Goal: Task Accomplishment & Management: Use online tool/utility

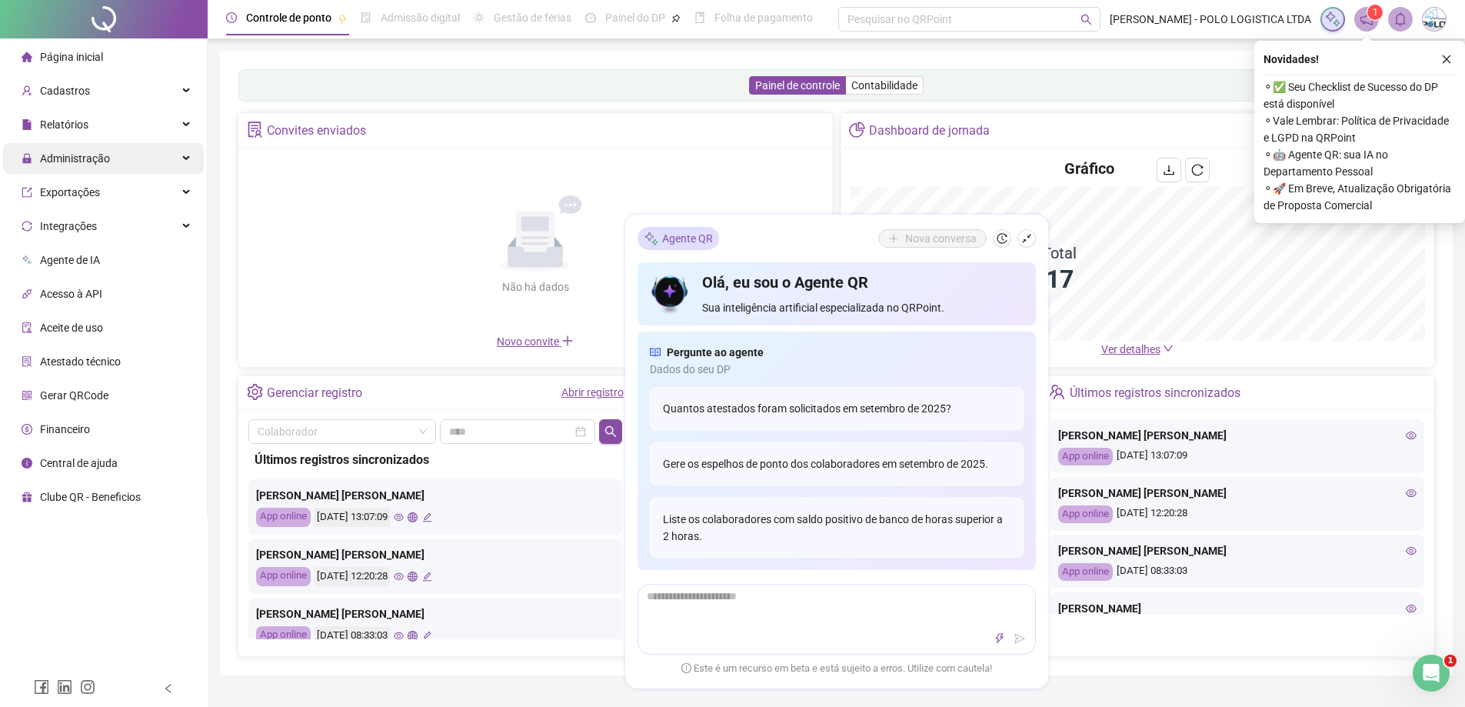
click at [88, 166] on span "Administração" at bounding box center [66, 158] width 88 height 31
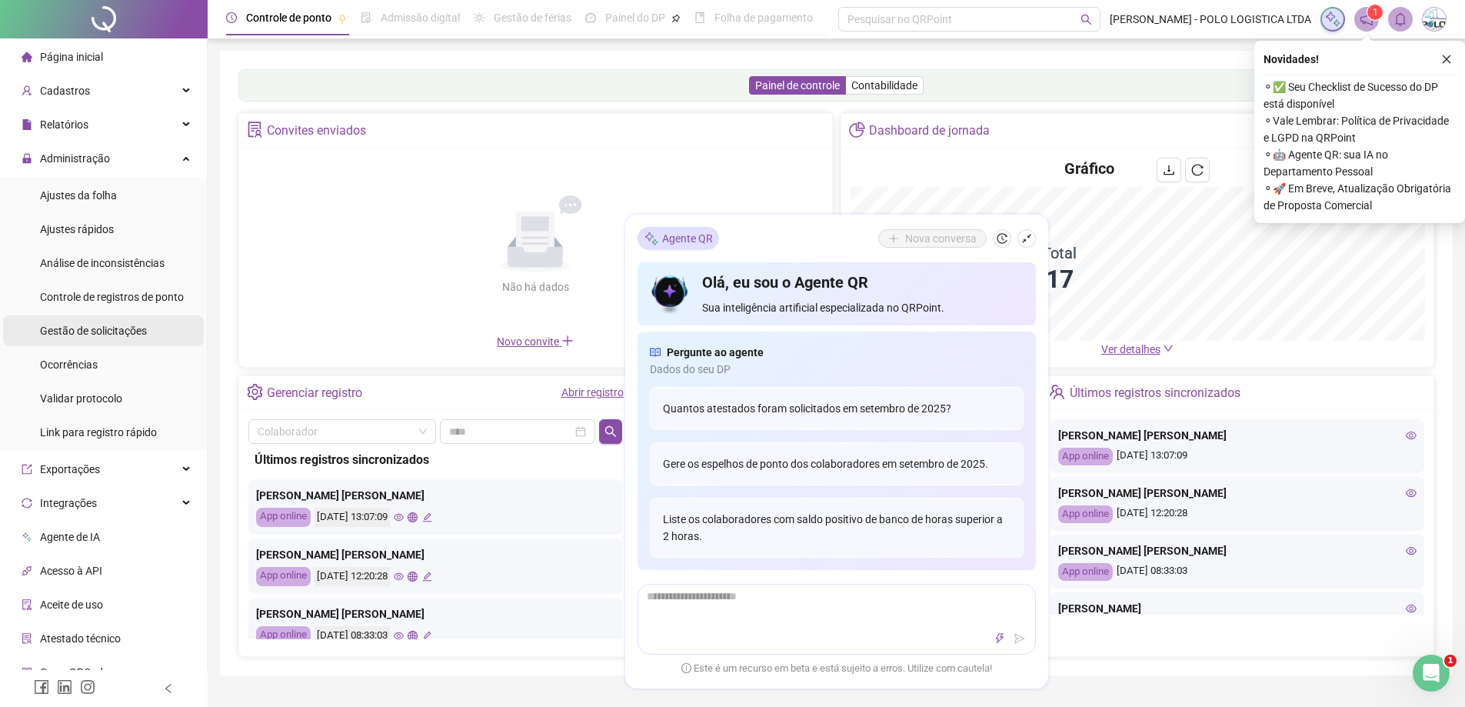
click at [97, 335] on span "Gestão de solicitações" at bounding box center [93, 331] width 107 height 12
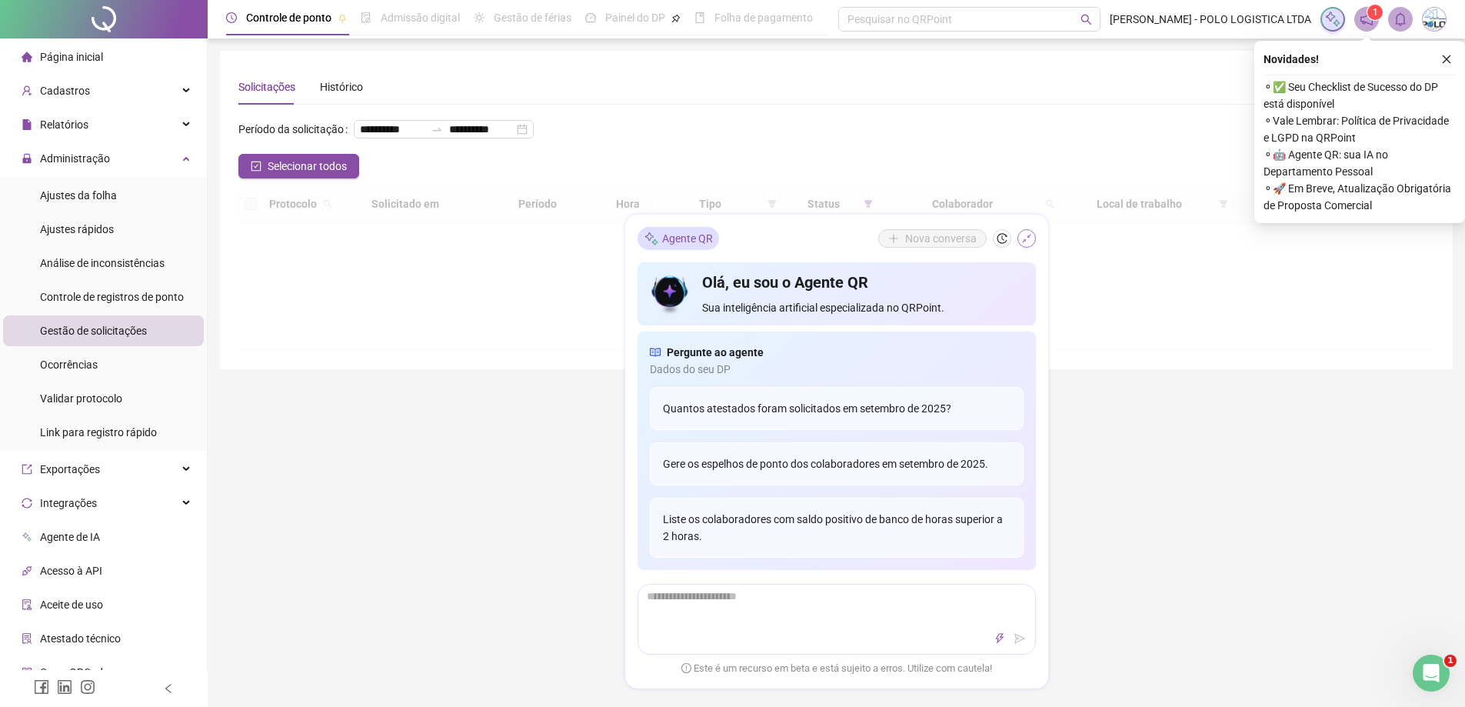
click at [1027, 241] on icon "shrink" at bounding box center [1026, 238] width 11 height 11
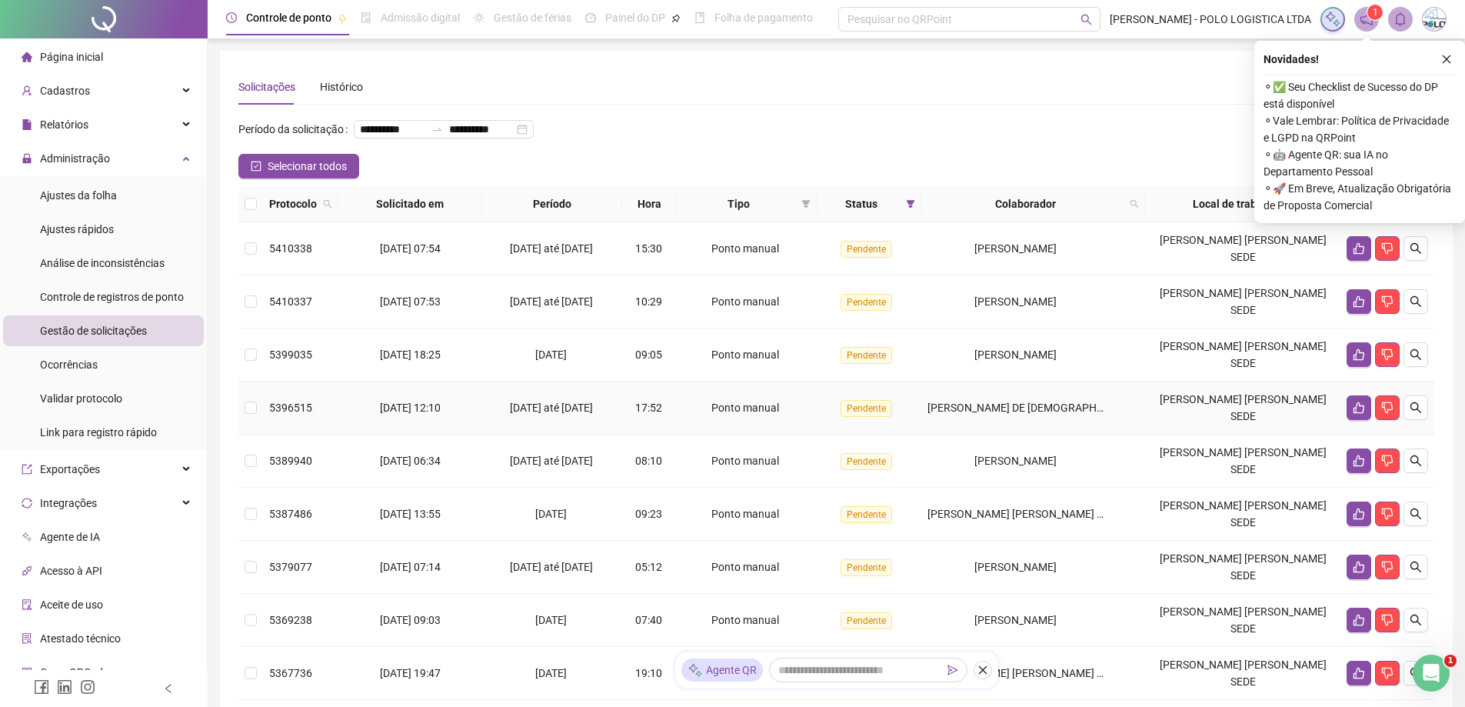
click at [251, 212] on label at bounding box center [251, 203] width 12 height 17
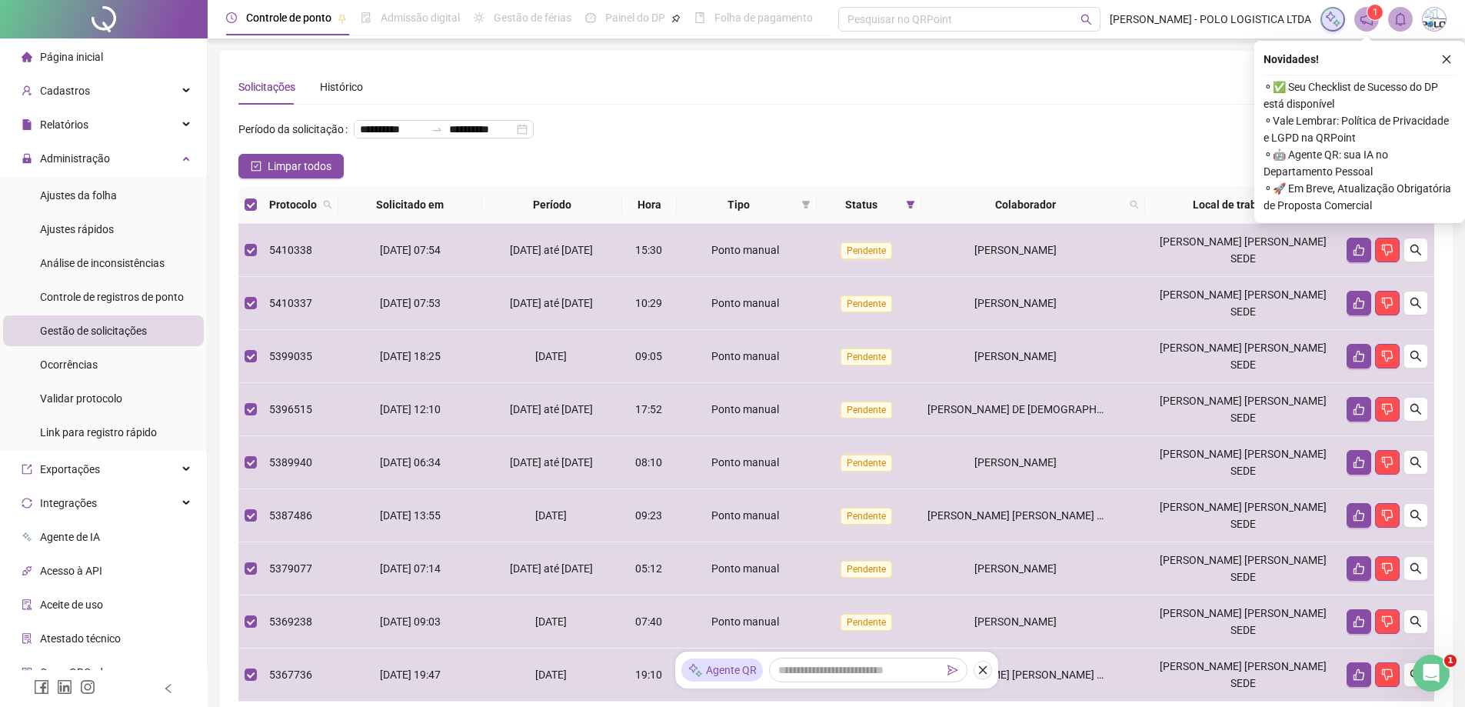
click at [1378, 210] on icon "like" at bounding box center [1375, 204] width 11 height 11
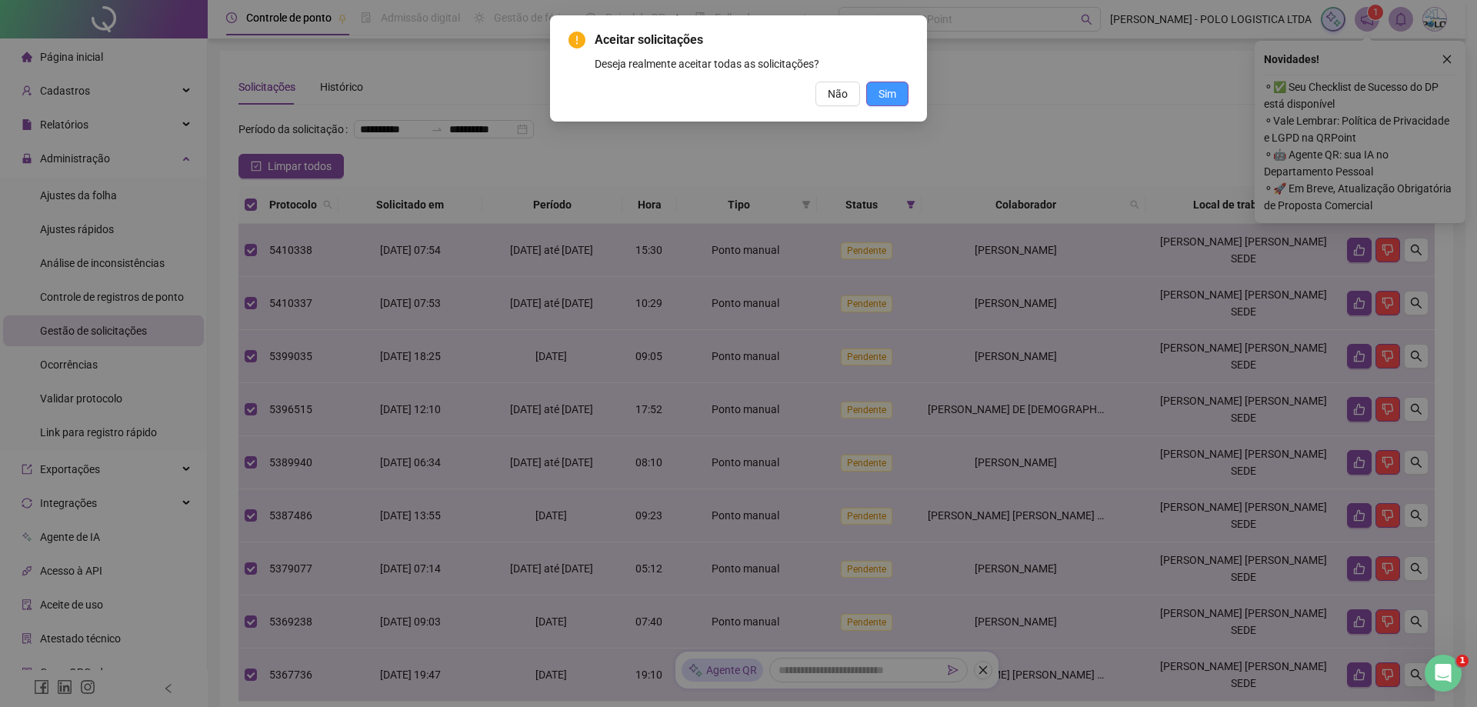
click at [891, 92] on span "Sim" at bounding box center [887, 93] width 18 height 17
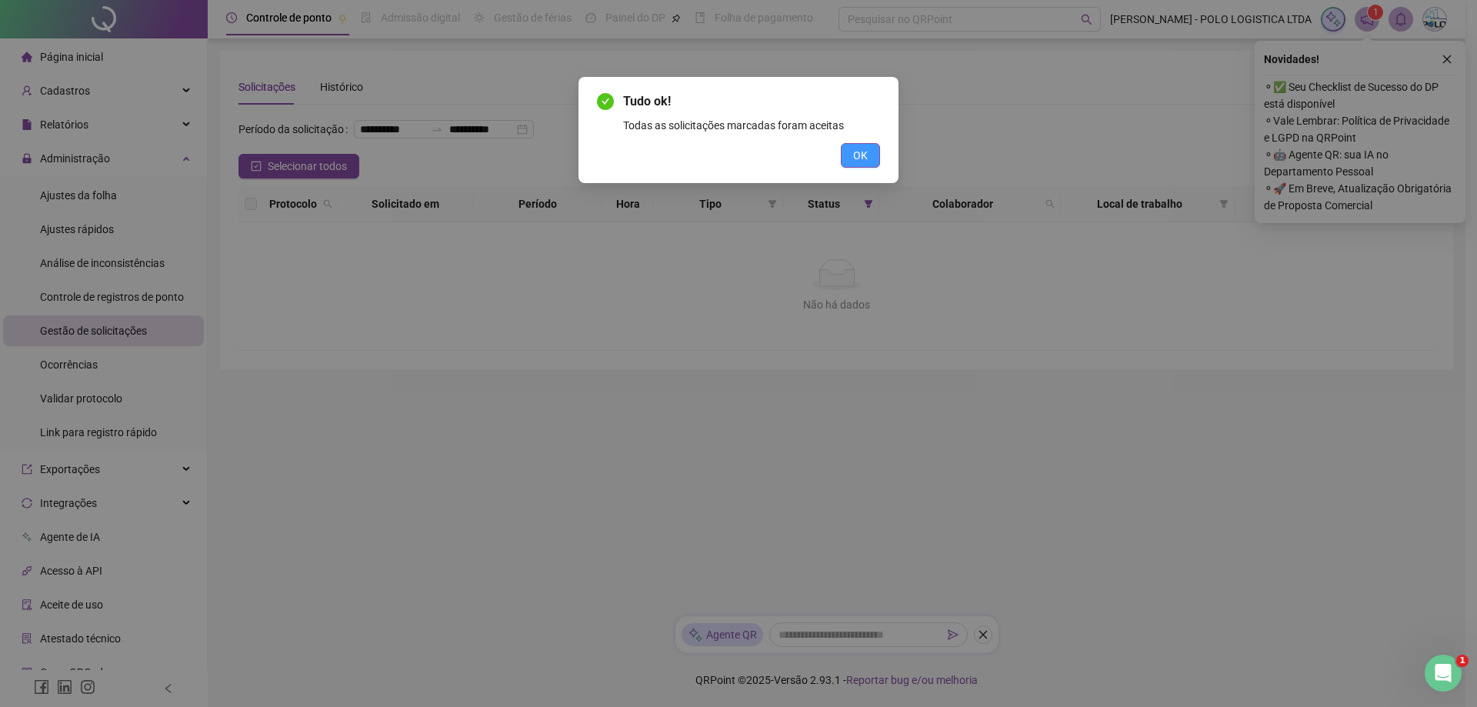
click at [864, 162] on span "OK" at bounding box center [860, 155] width 15 height 17
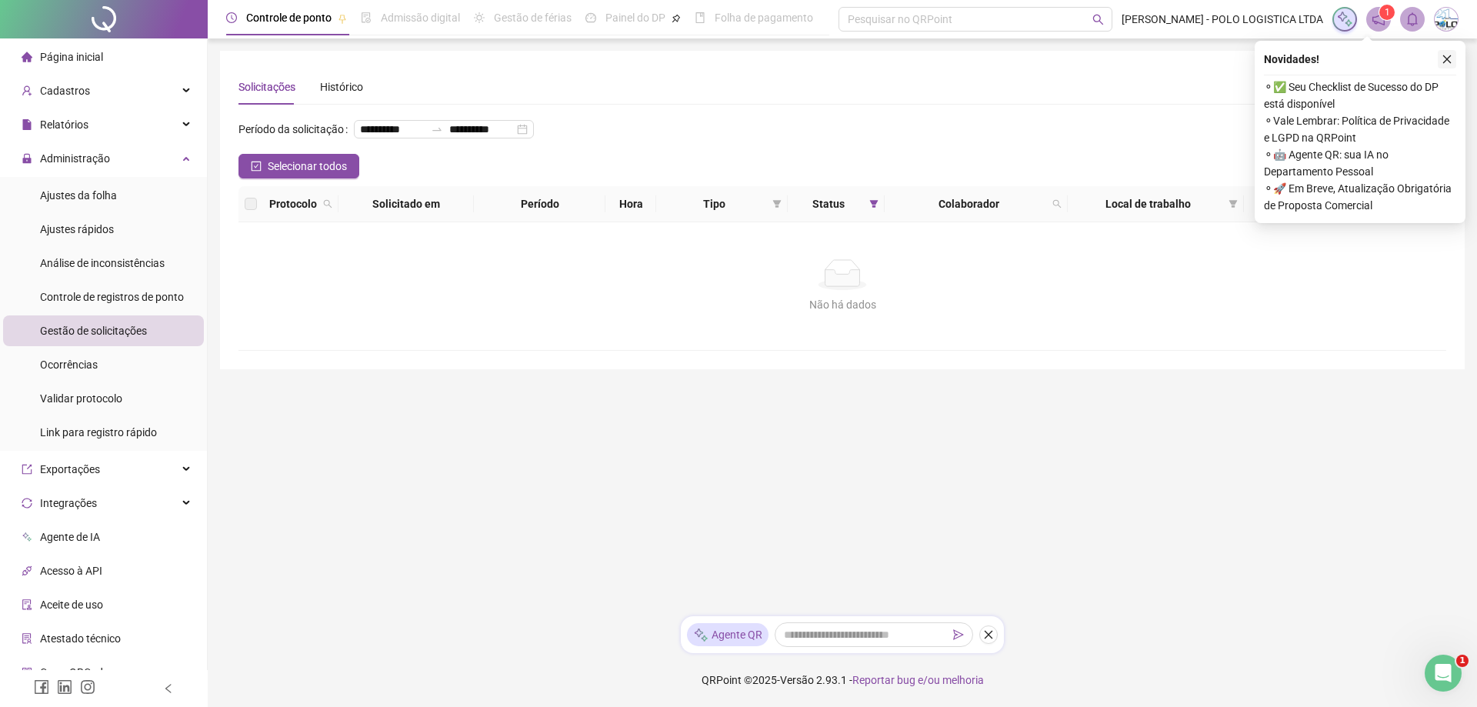
click at [1450, 58] on icon "close" at bounding box center [1446, 59] width 11 height 11
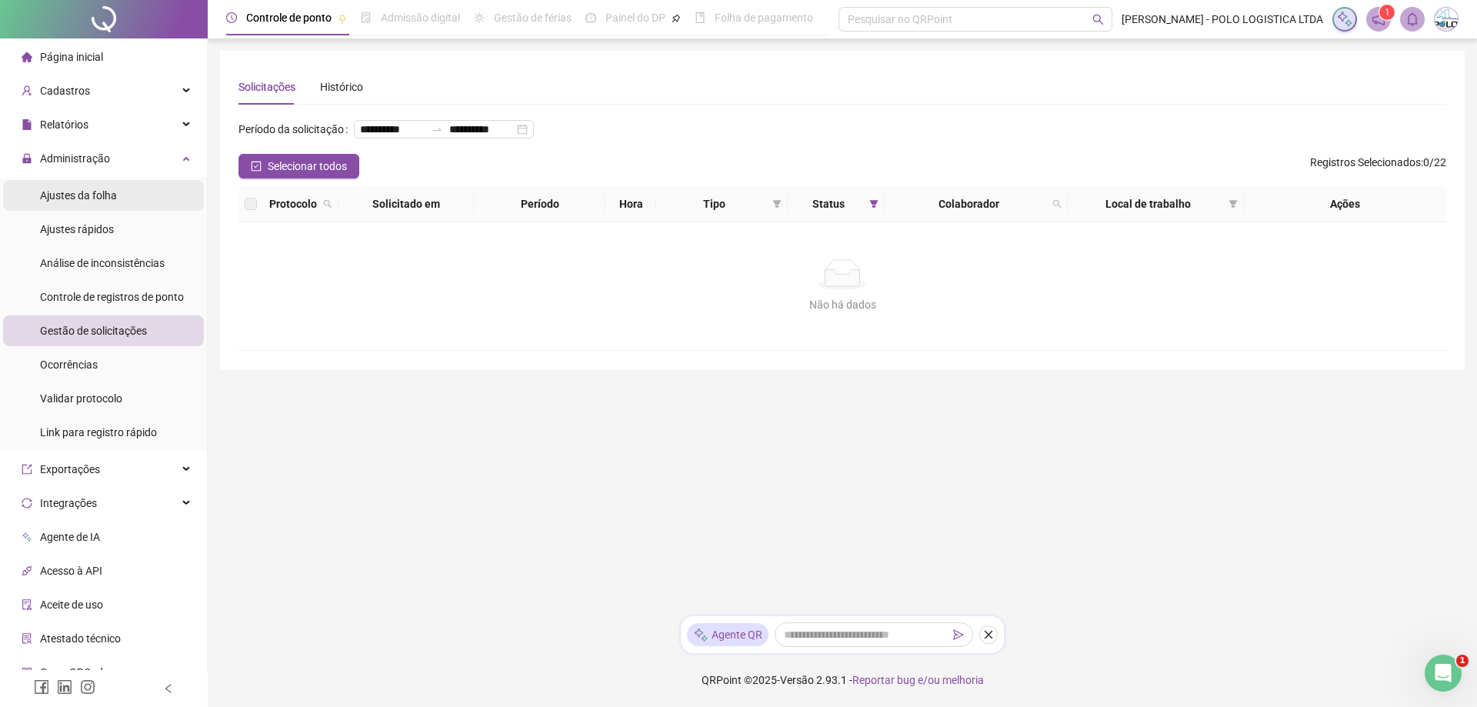
click at [104, 191] on span "Ajustes da folha" at bounding box center [78, 195] width 77 height 12
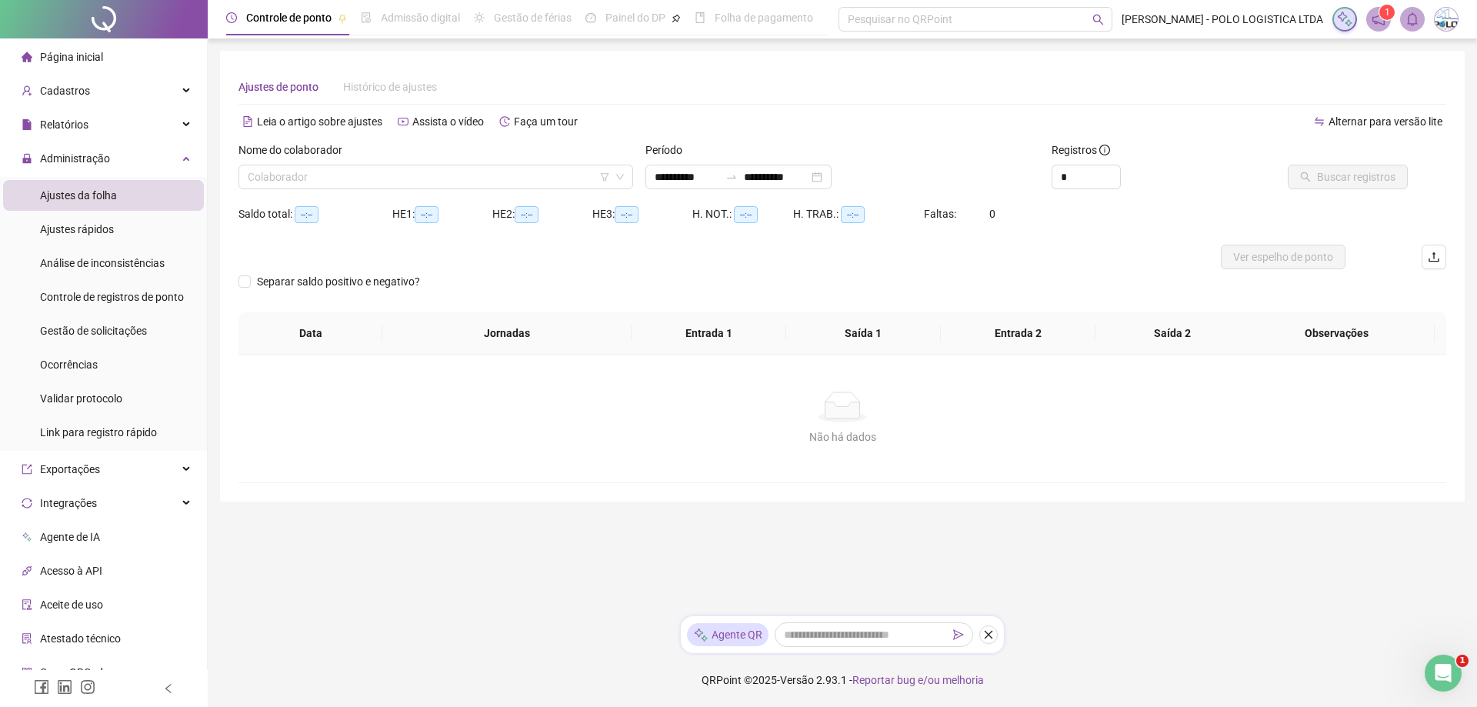
type input "**********"
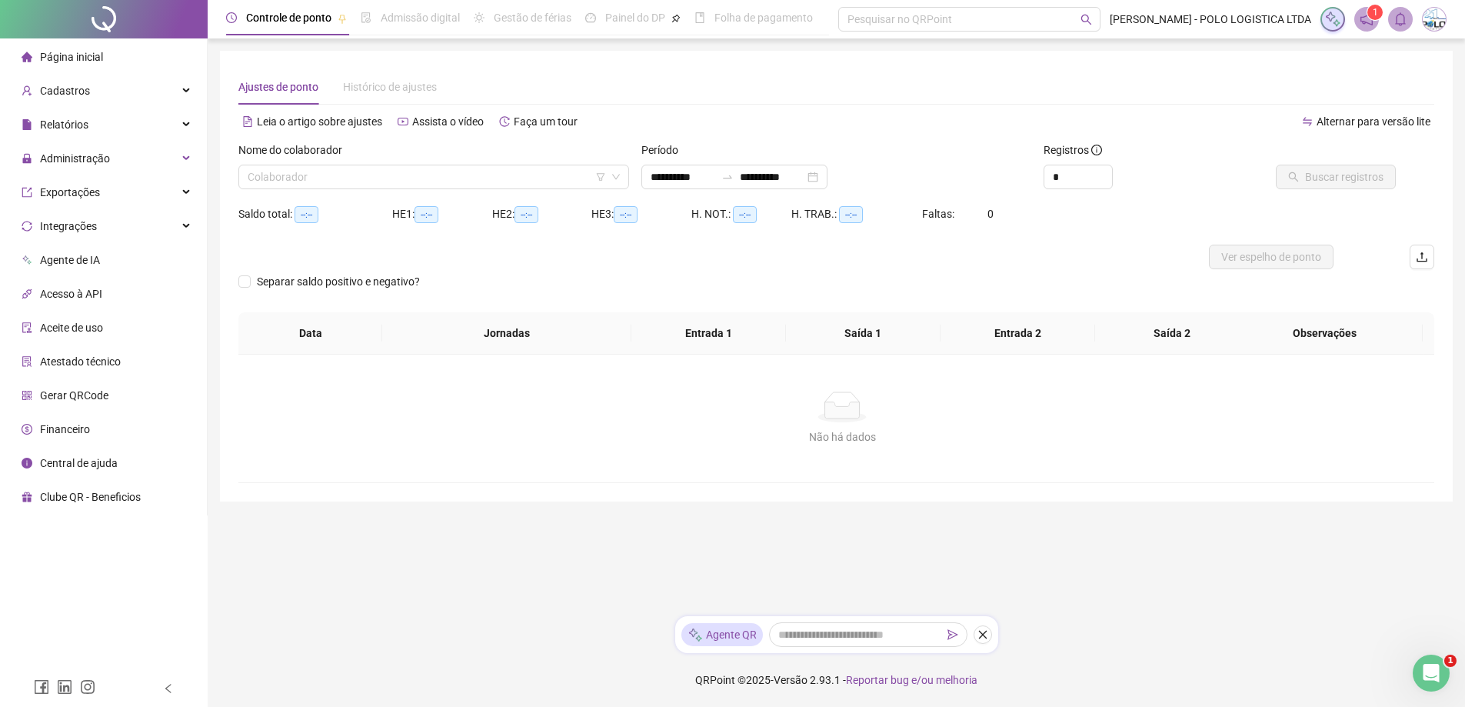
type input "**********"
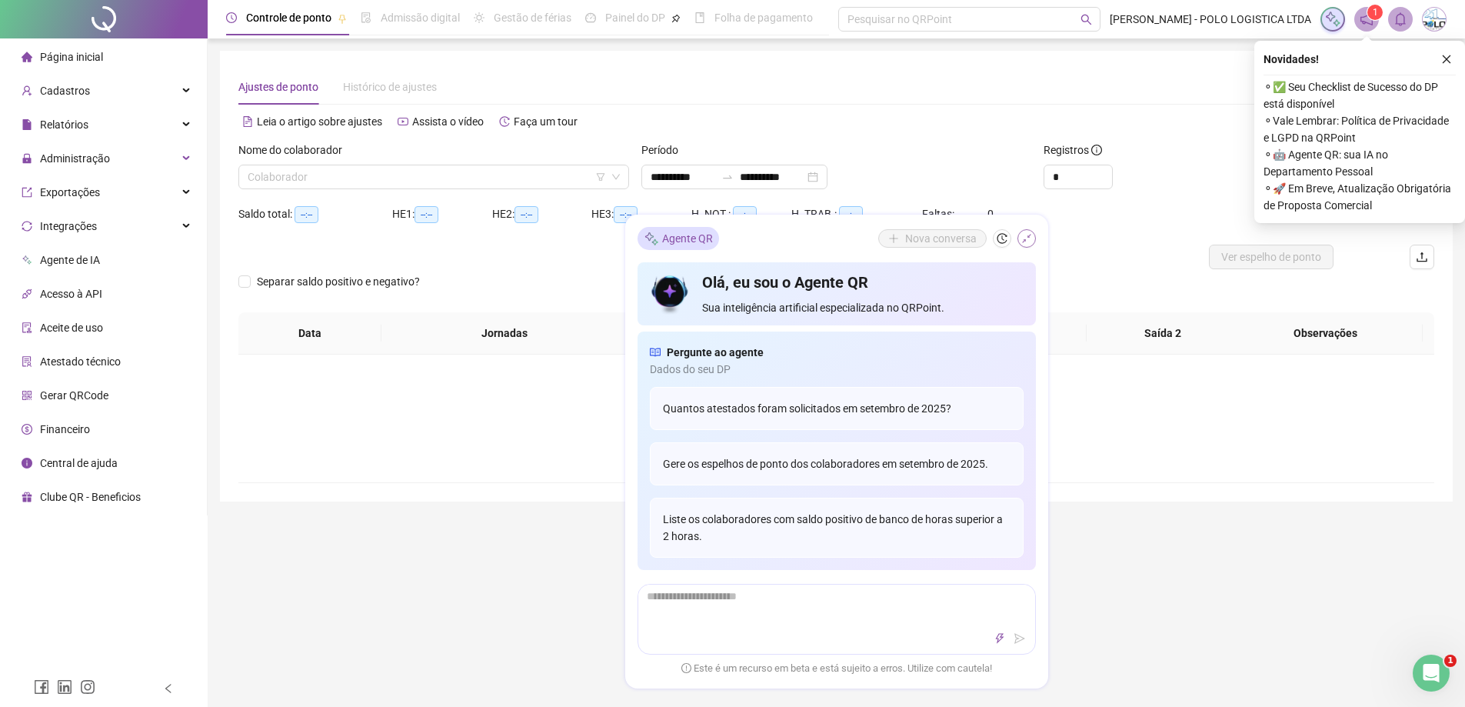
click at [1026, 240] on icon "shrink" at bounding box center [1026, 238] width 11 height 11
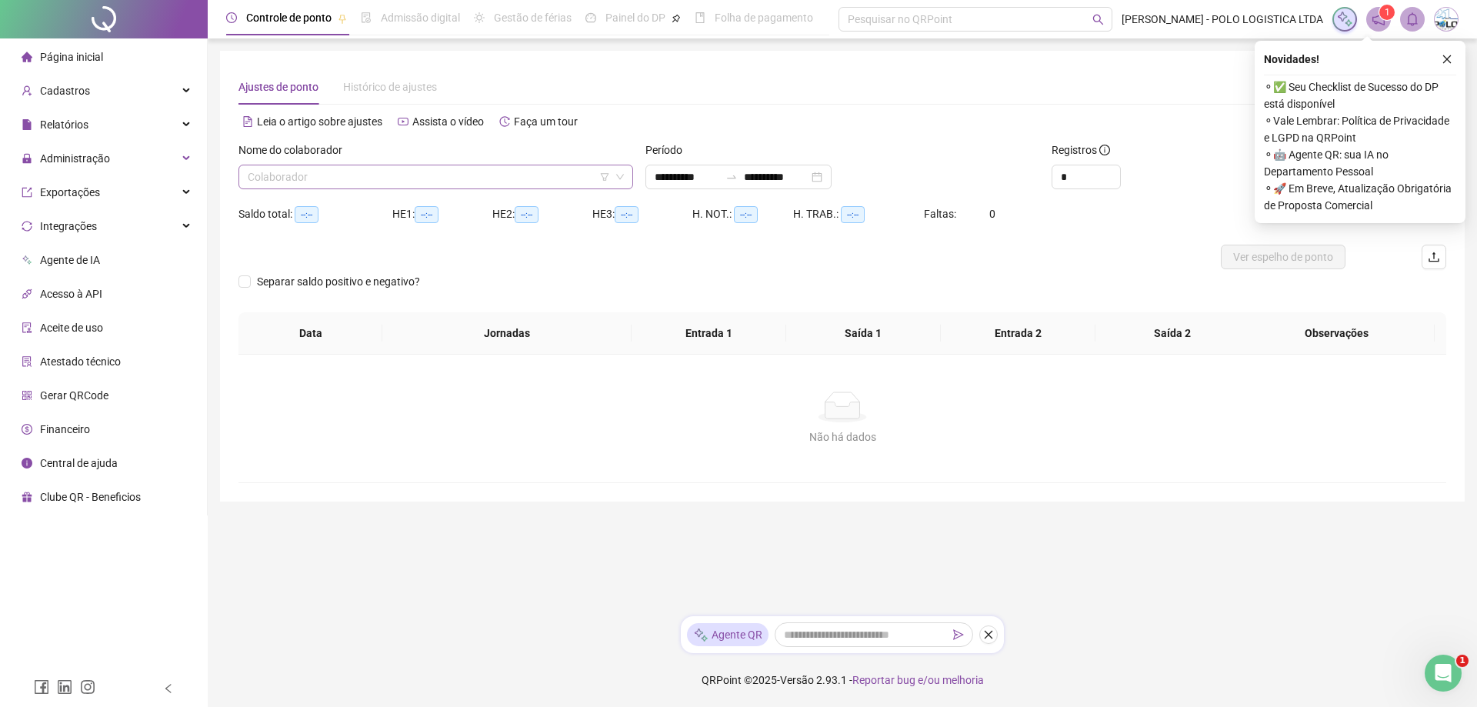
click at [375, 181] on input "search" at bounding box center [429, 176] width 362 height 23
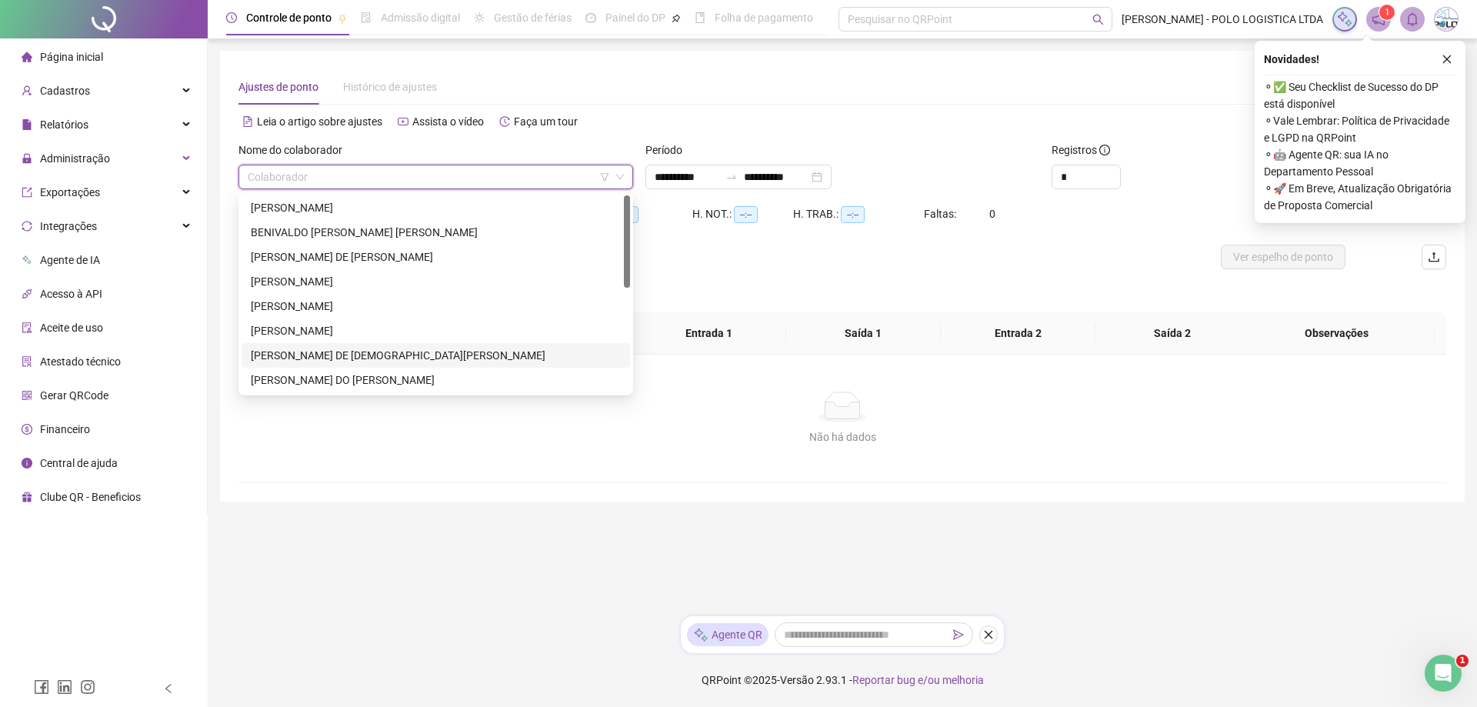
click at [362, 351] on div "[PERSON_NAME] DE [DEMOGRAPHIC_DATA][PERSON_NAME]" at bounding box center [436, 355] width 370 height 17
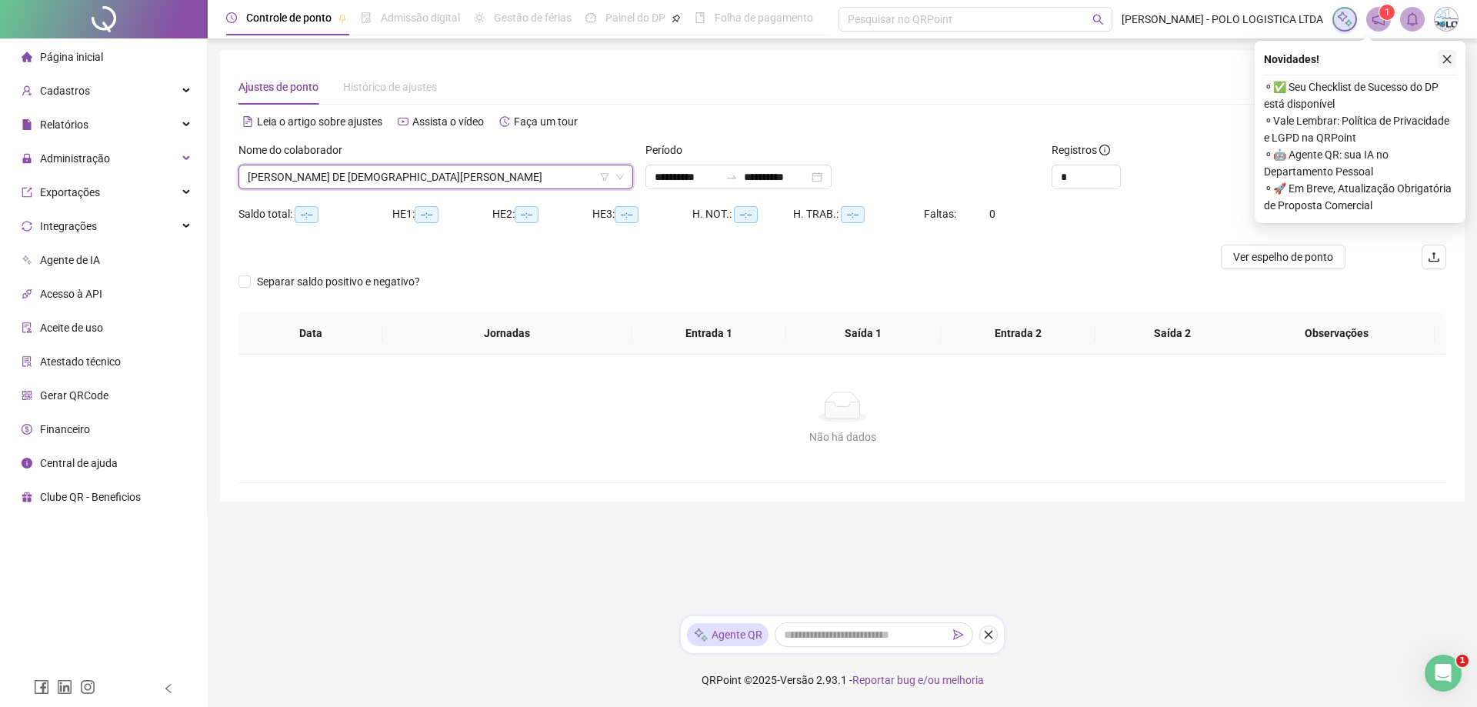
click at [1448, 62] on icon "close" at bounding box center [1446, 59] width 11 height 11
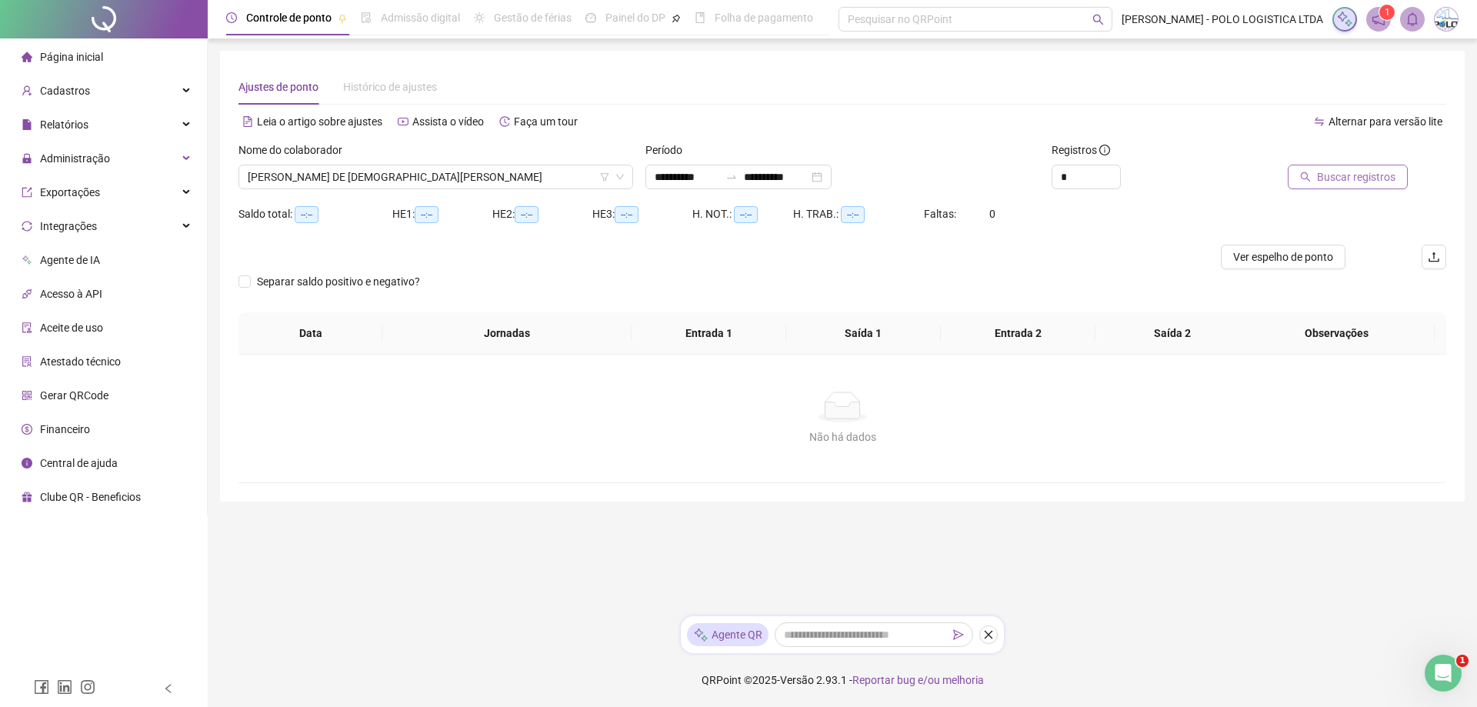
click at [1334, 178] on span "Buscar registros" at bounding box center [1356, 176] width 78 height 17
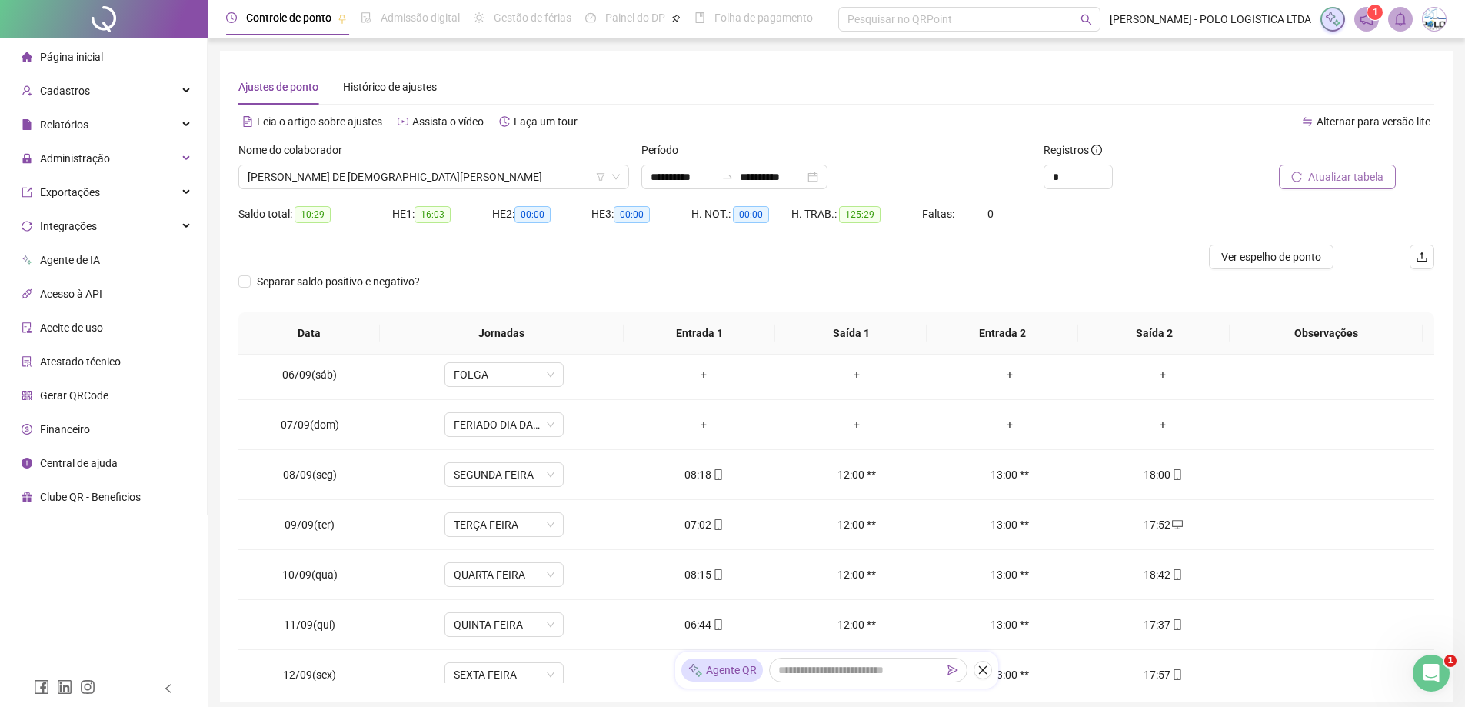
scroll to position [521, 0]
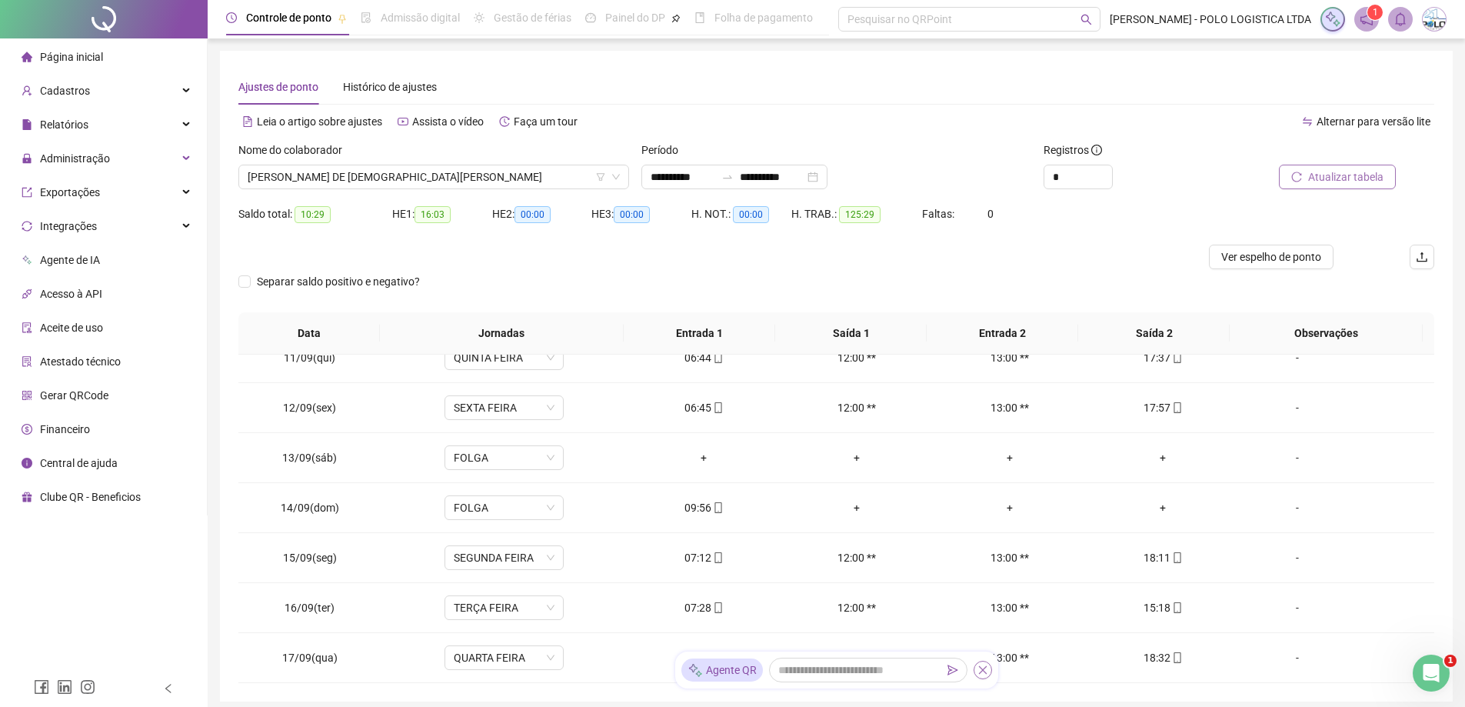
click at [987, 671] on icon "close" at bounding box center [982, 669] width 11 height 11
click at [389, 178] on span "[PERSON_NAME] DE [DEMOGRAPHIC_DATA][PERSON_NAME]" at bounding box center [434, 176] width 372 height 23
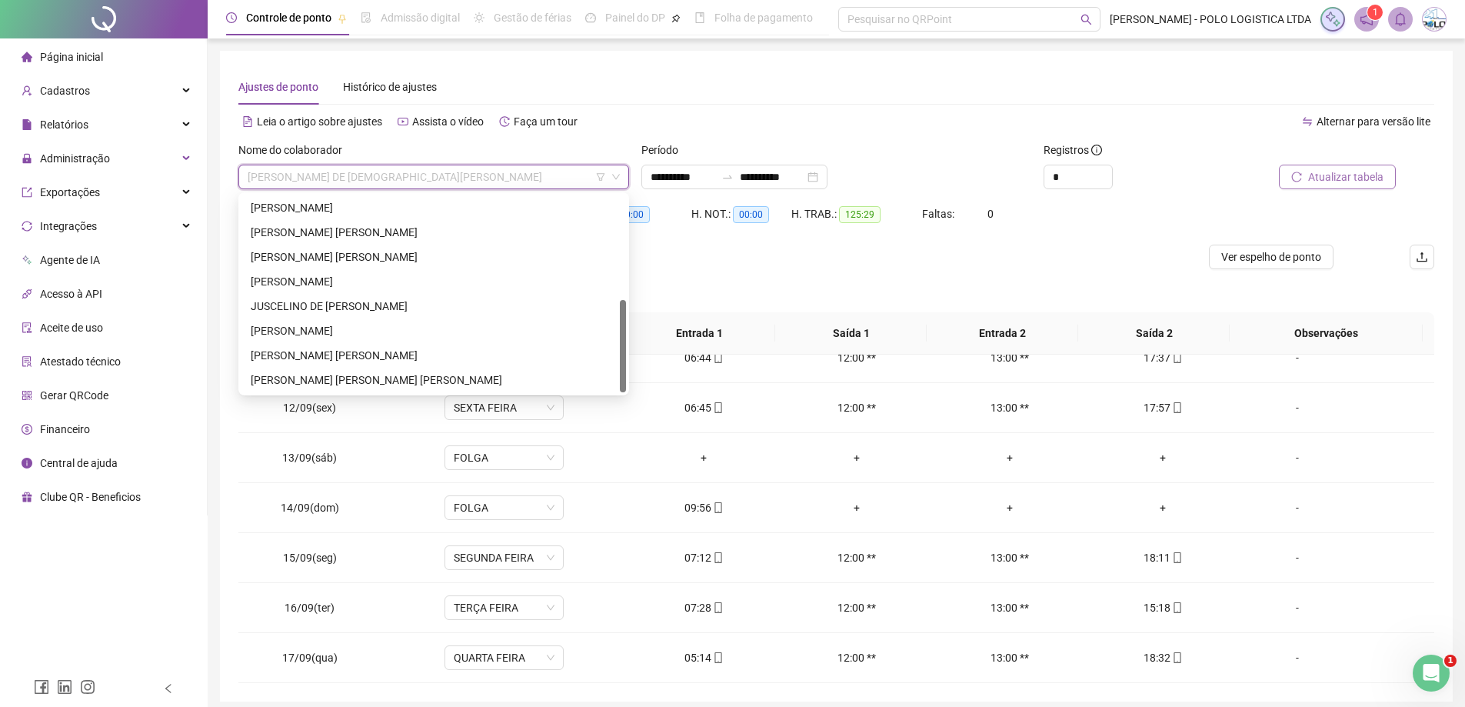
scroll to position [61, 0]
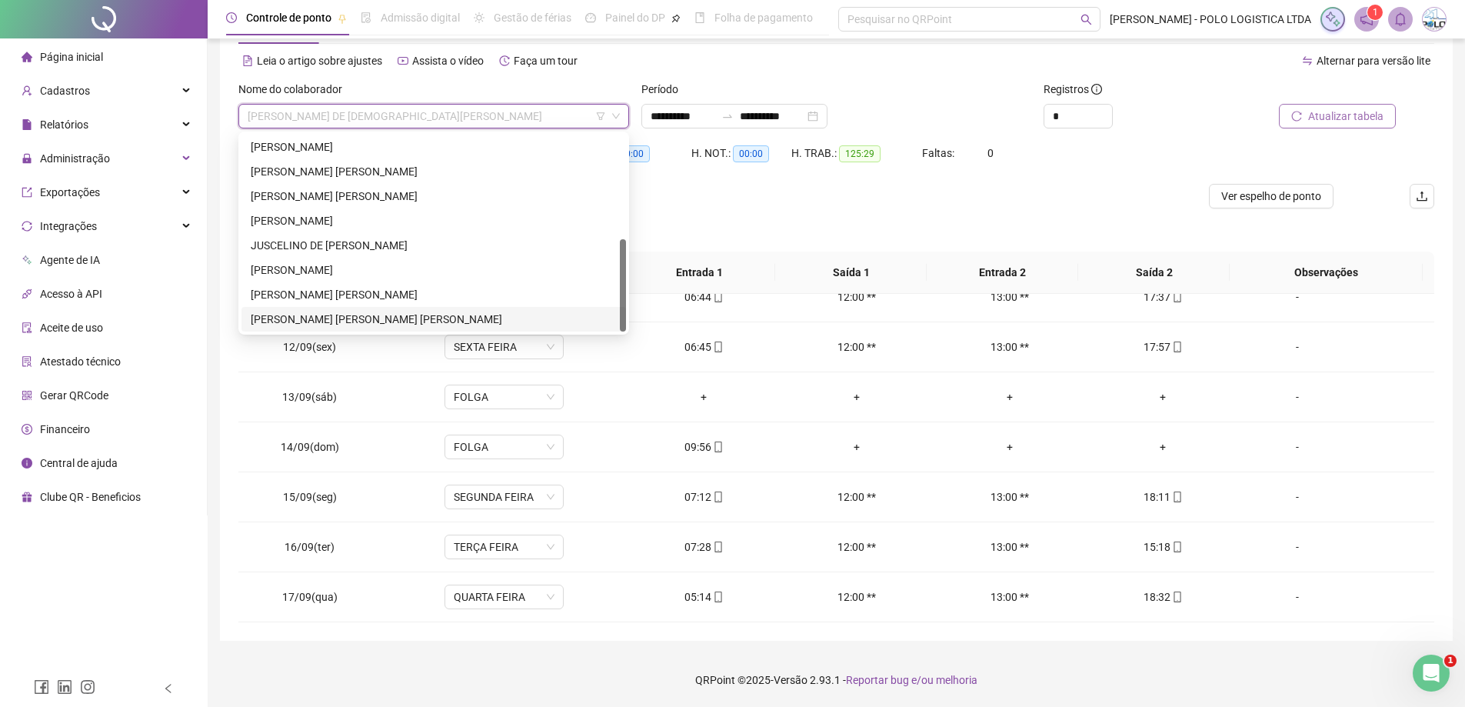
click at [363, 317] on div "[PERSON_NAME] [PERSON_NAME] [PERSON_NAME]" at bounding box center [434, 319] width 366 height 17
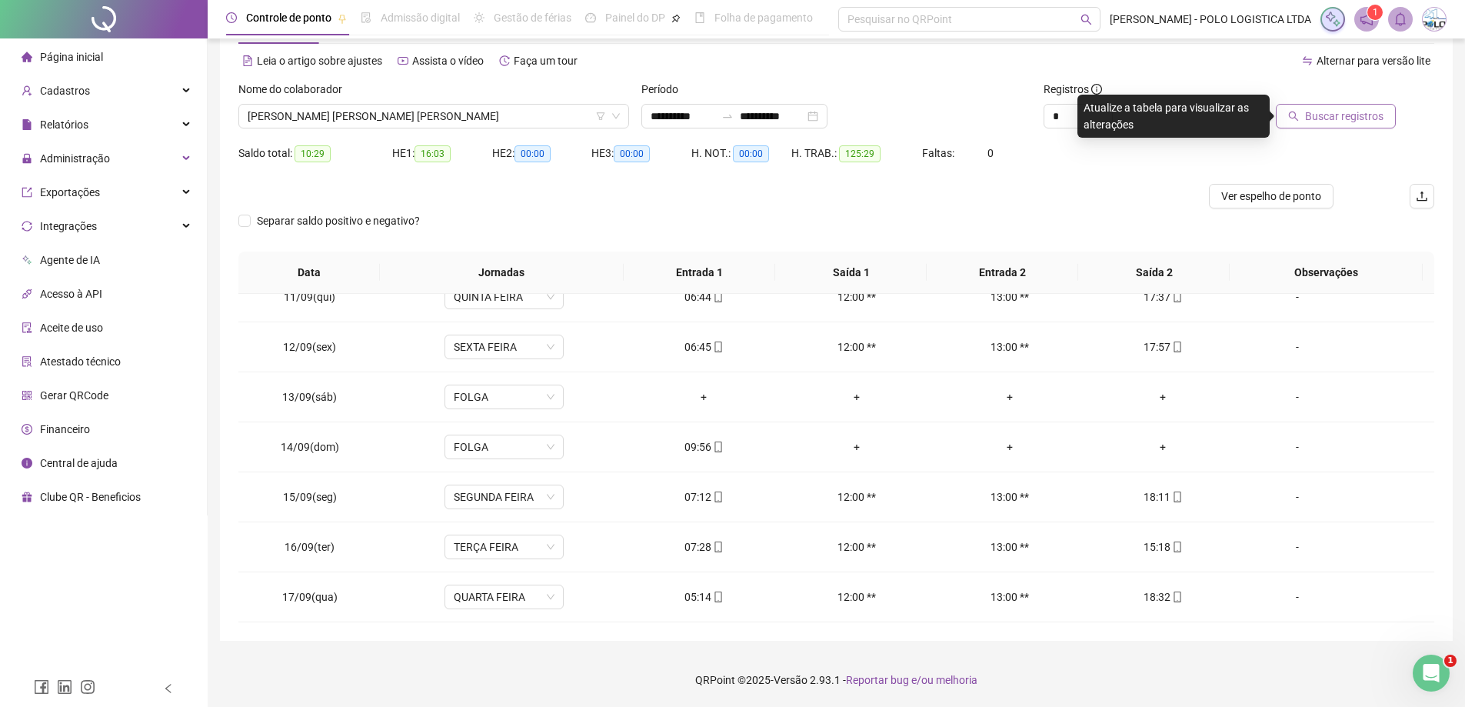
click at [1334, 115] on span "Buscar registros" at bounding box center [1344, 116] width 78 height 17
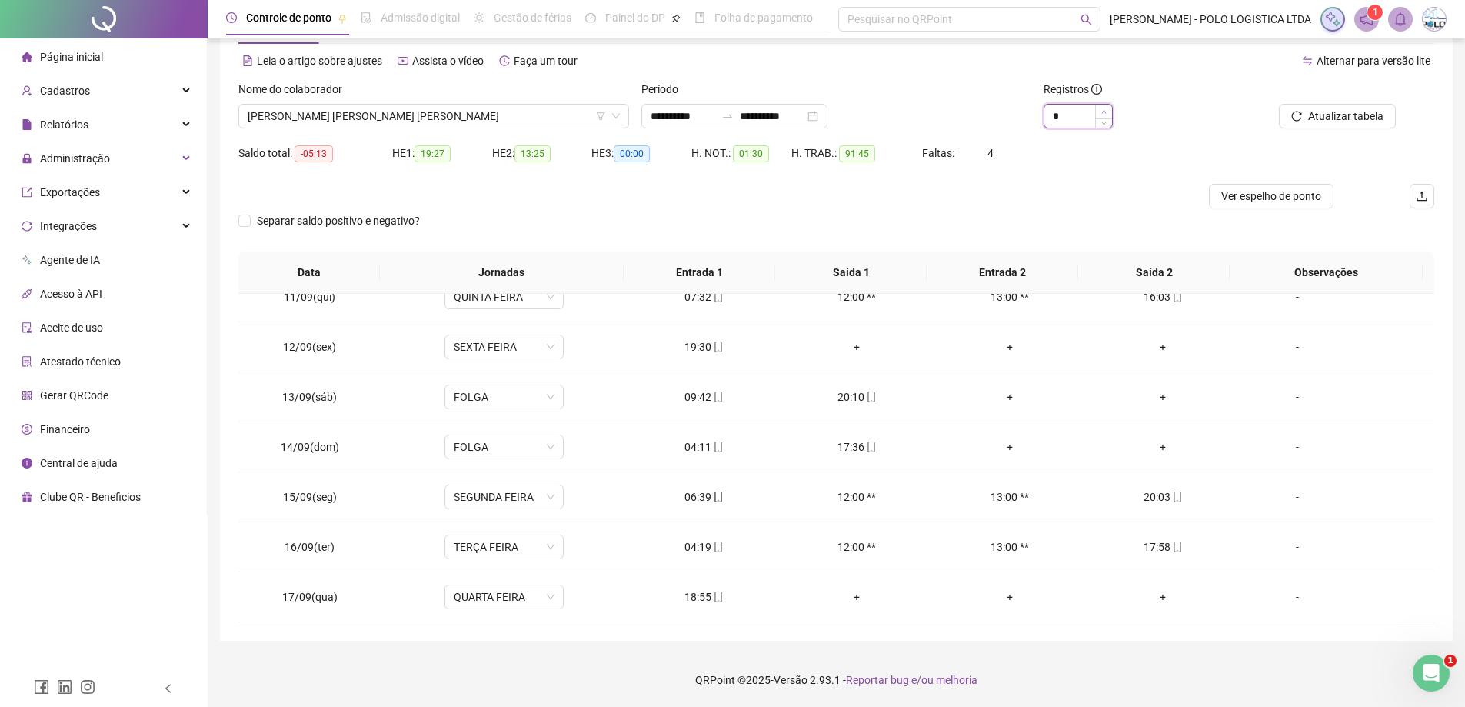
click at [1101, 112] on span "Increase Value" at bounding box center [1103, 112] width 17 height 14
type input "*"
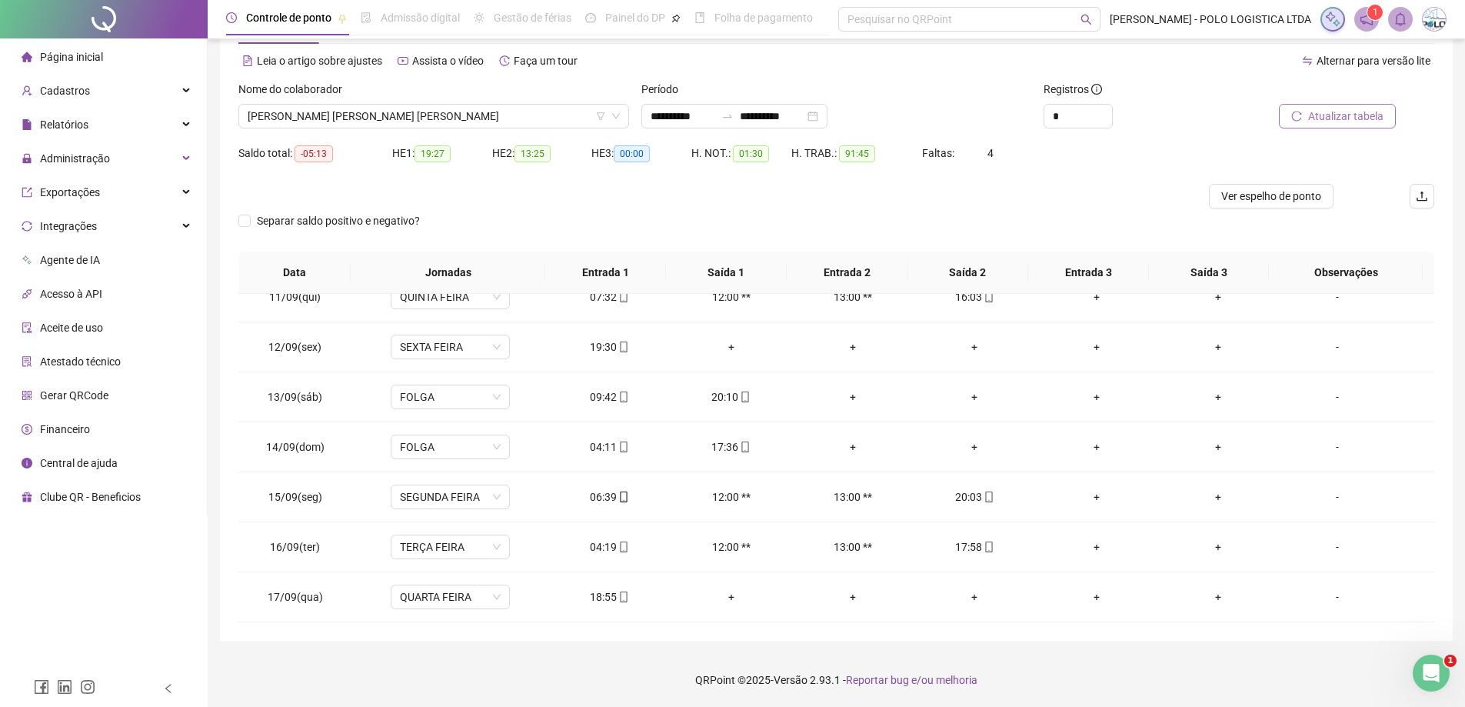
click at [1333, 117] on span "Atualizar tabela" at bounding box center [1345, 116] width 75 height 17
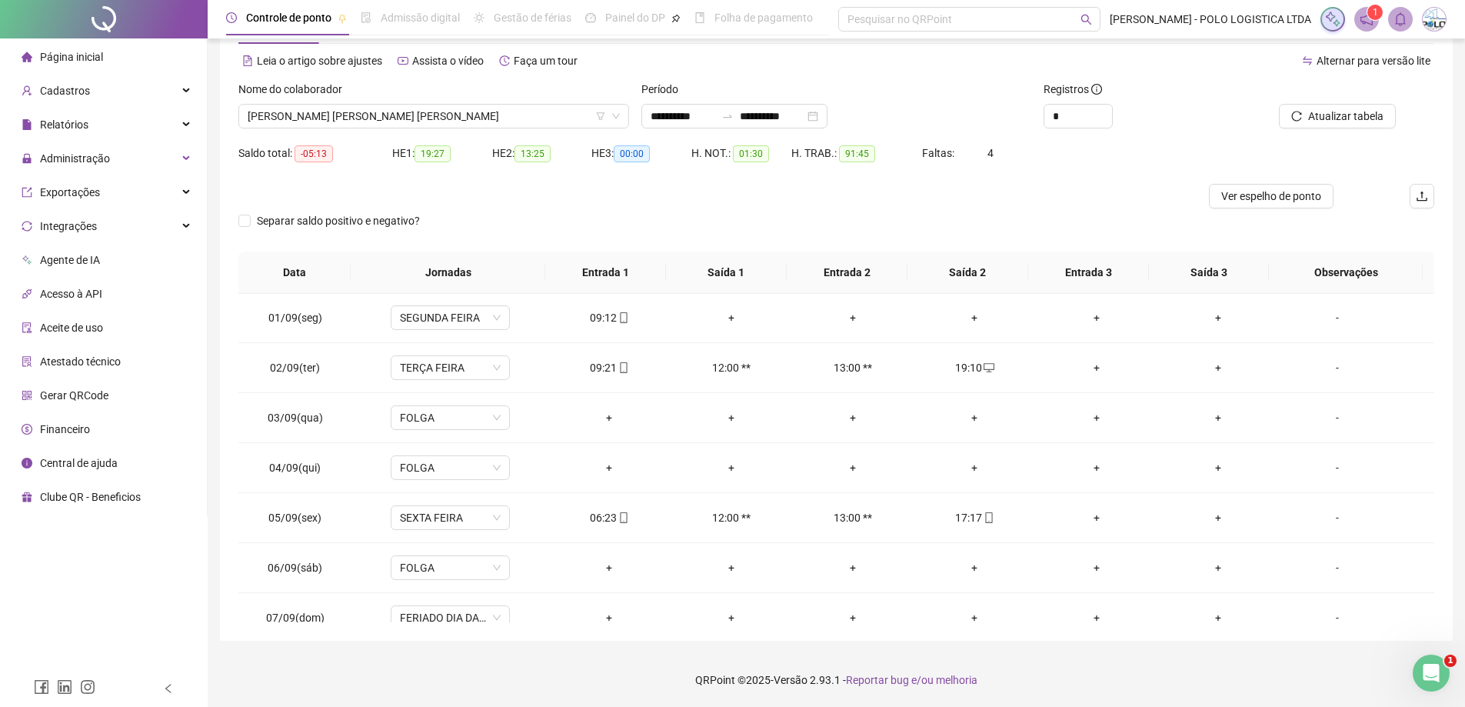
scroll to position [0, 0]
click at [407, 115] on span "[PERSON_NAME] [PERSON_NAME] [PERSON_NAME]" at bounding box center [434, 116] width 372 height 23
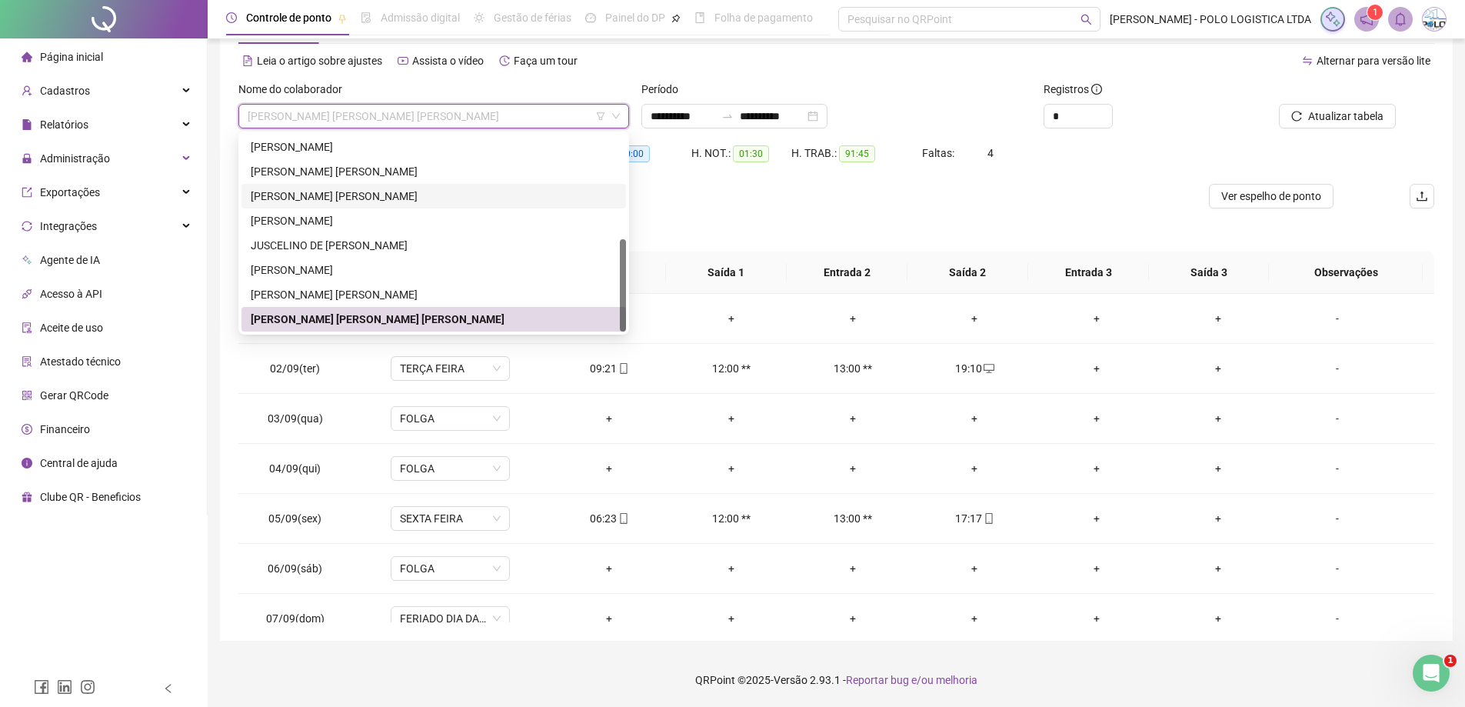
click at [342, 201] on div "[PERSON_NAME] [PERSON_NAME]" at bounding box center [434, 196] width 366 height 17
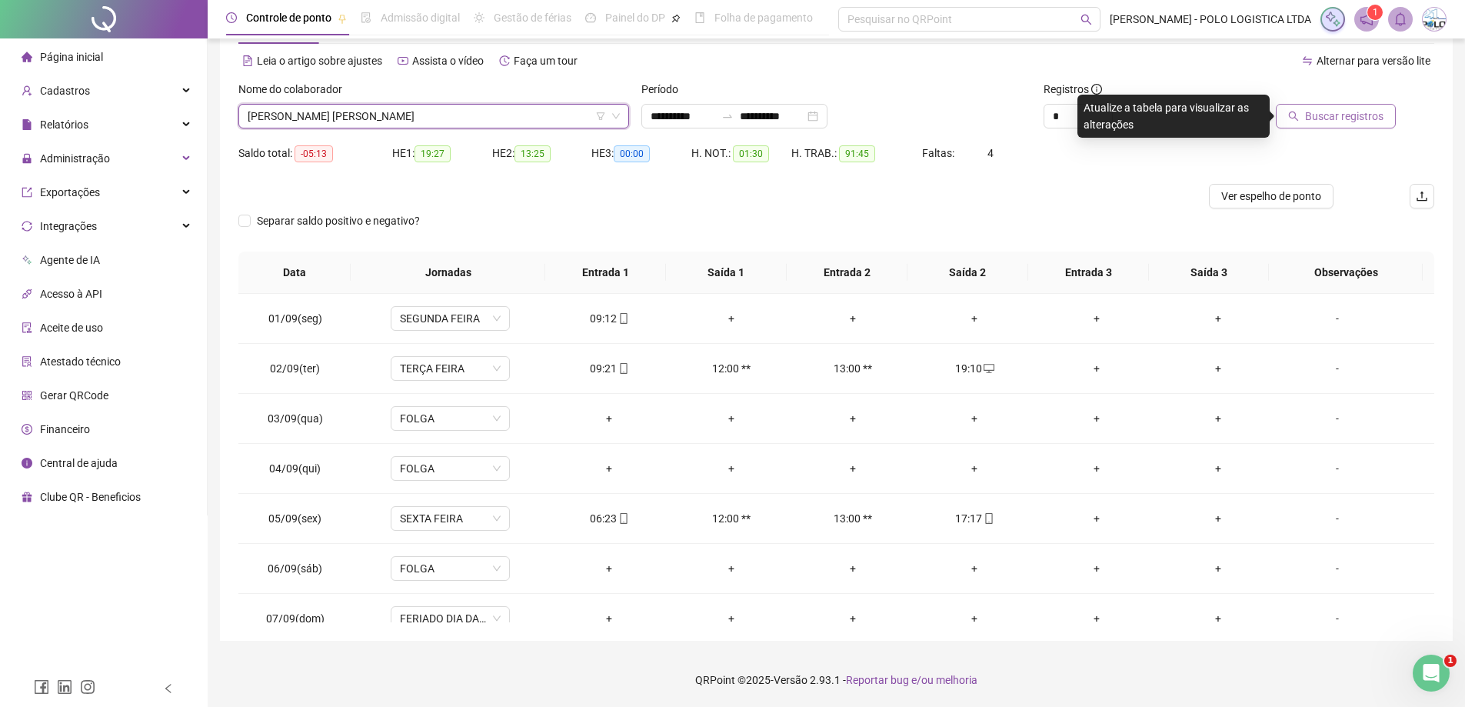
click at [1319, 124] on span "Buscar registros" at bounding box center [1344, 116] width 78 height 17
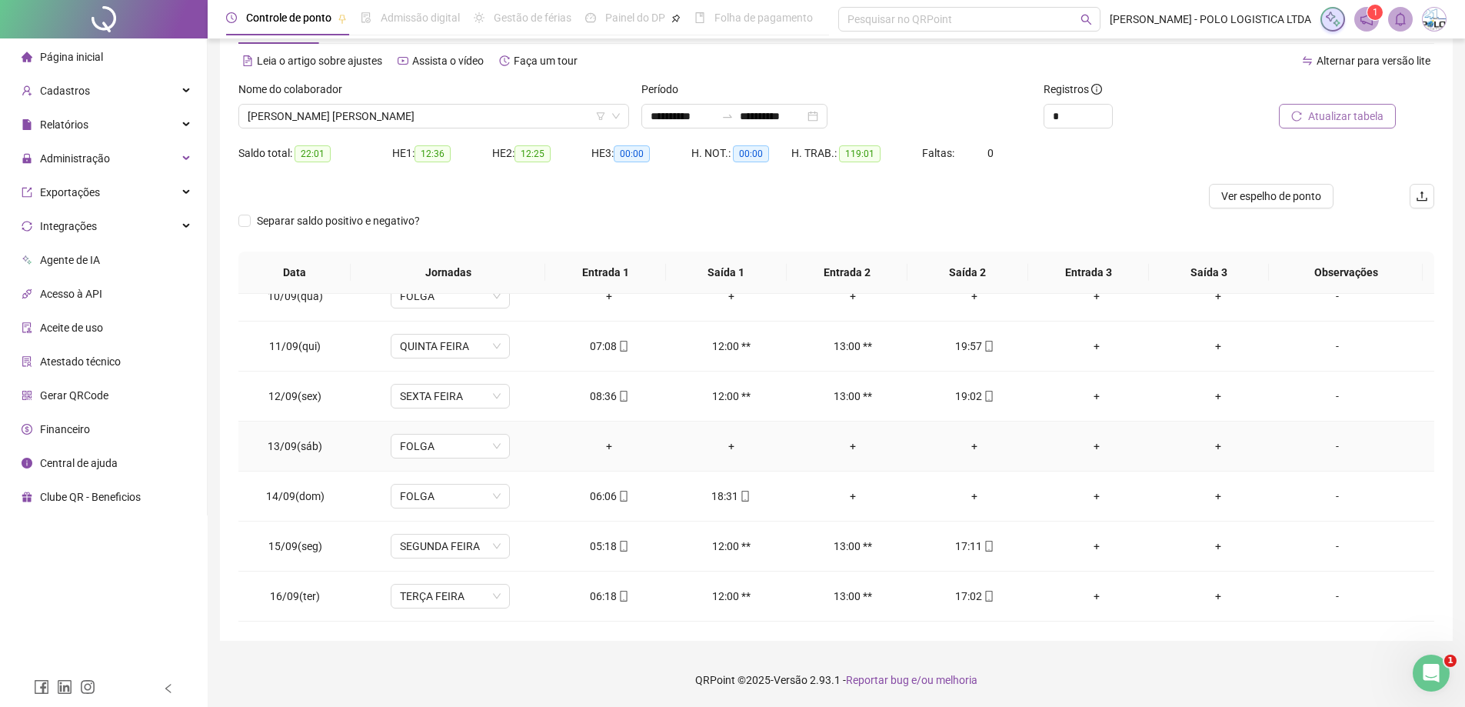
scroll to position [521, 0]
click at [357, 118] on span "[PERSON_NAME] [PERSON_NAME]" at bounding box center [434, 116] width 372 height 23
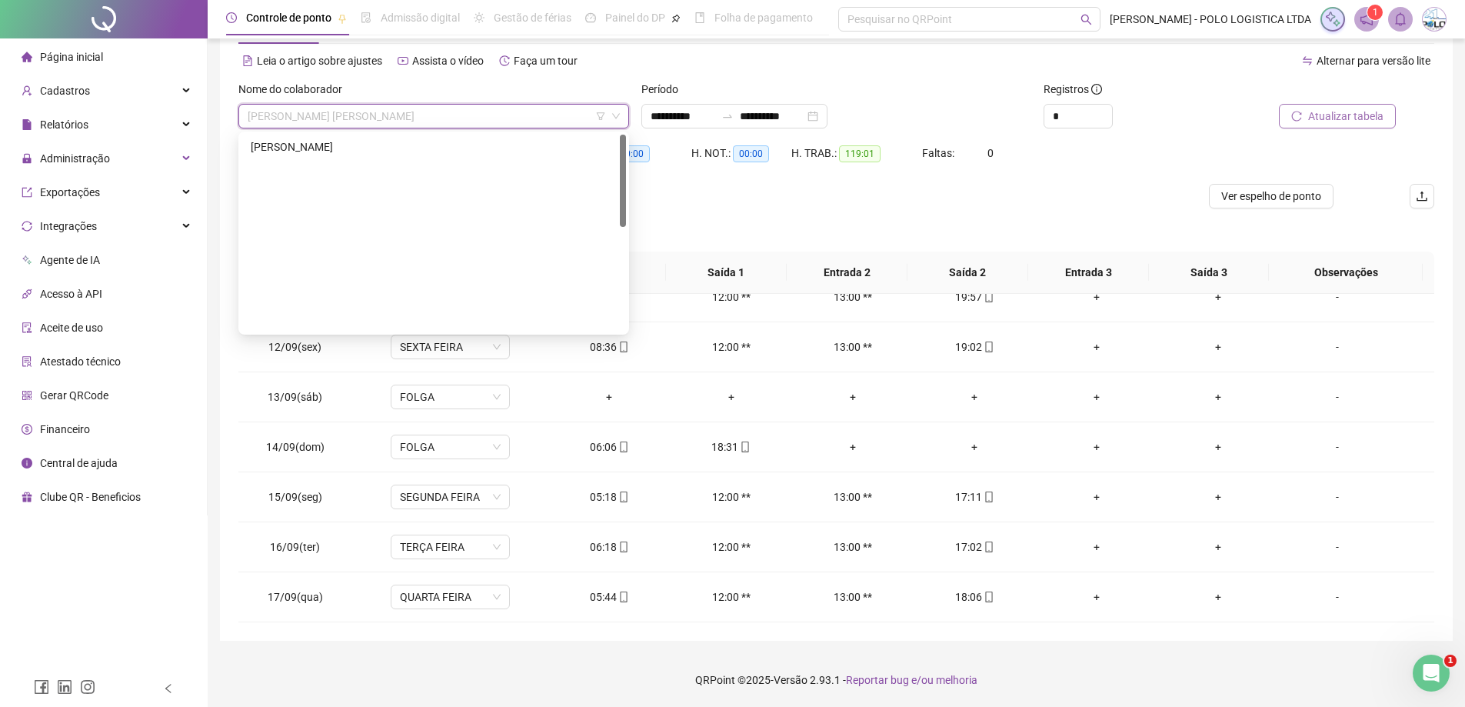
scroll to position [0, 0]
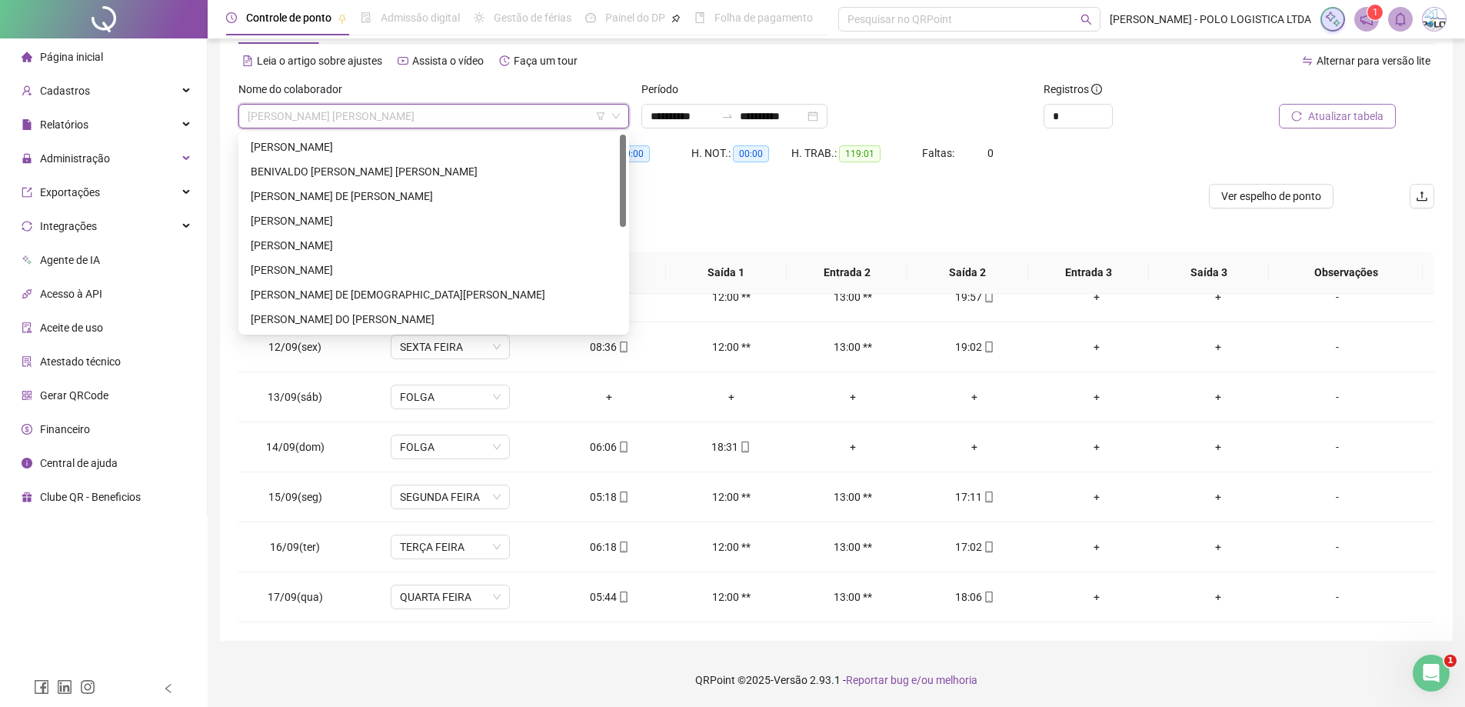
click at [333, 219] on div "[PERSON_NAME]" at bounding box center [434, 220] width 366 height 17
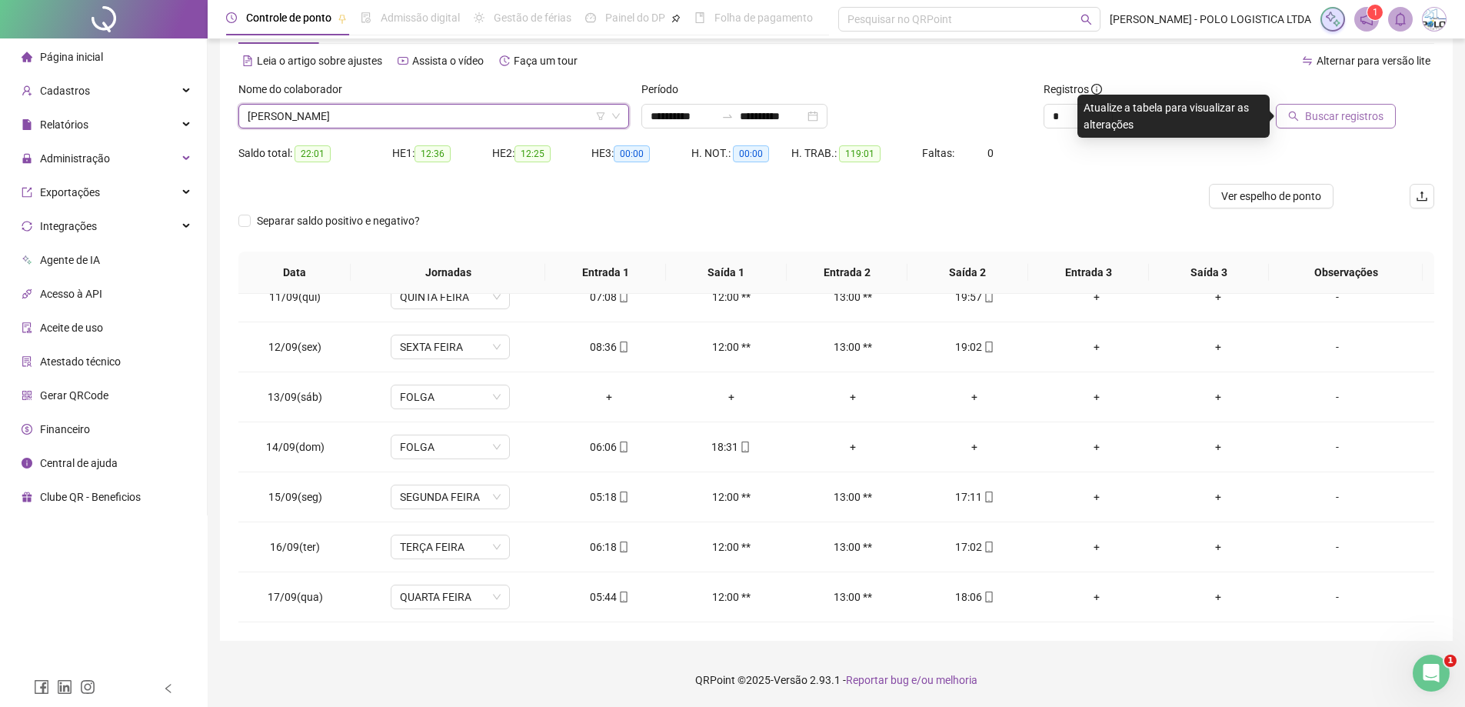
click at [1353, 110] on span "Buscar registros" at bounding box center [1344, 116] width 78 height 17
